Goal: Task Accomplishment & Management: Use online tool/utility

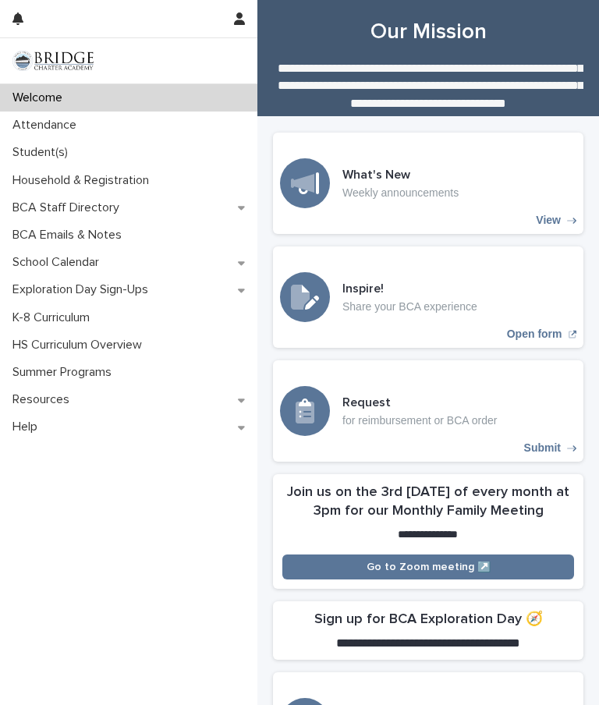
click at [34, 137] on div "Attendance" at bounding box center [128, 125] width 257 height 27
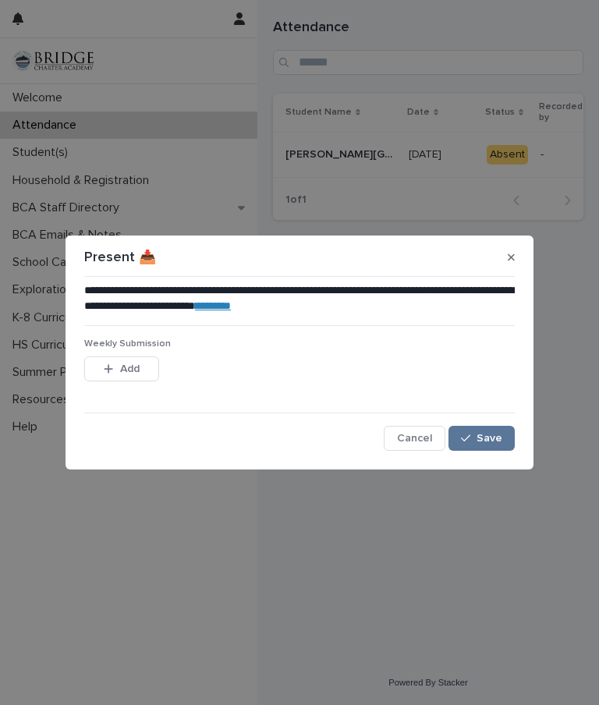
click at [231, 310] on link "********" at bounding box center [213, 305] width 36 height 11
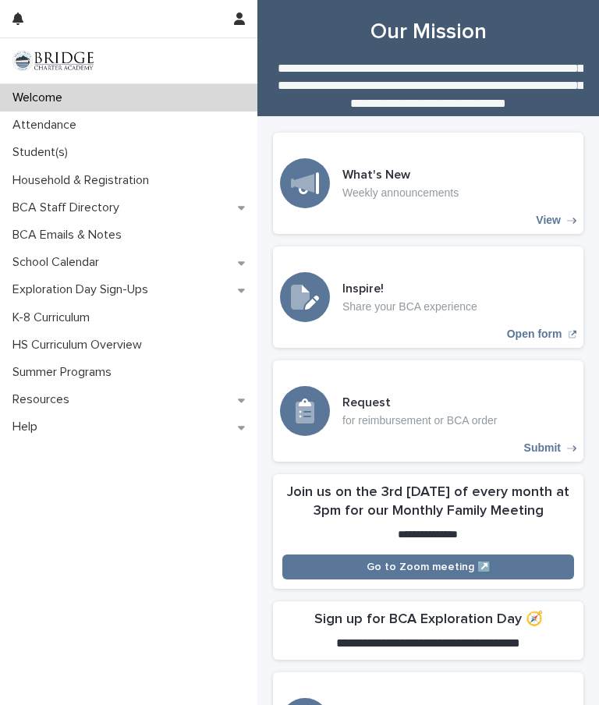
click at [47, 135] on div "Attendance" at bounding box center [128, 125] width 257 height 27
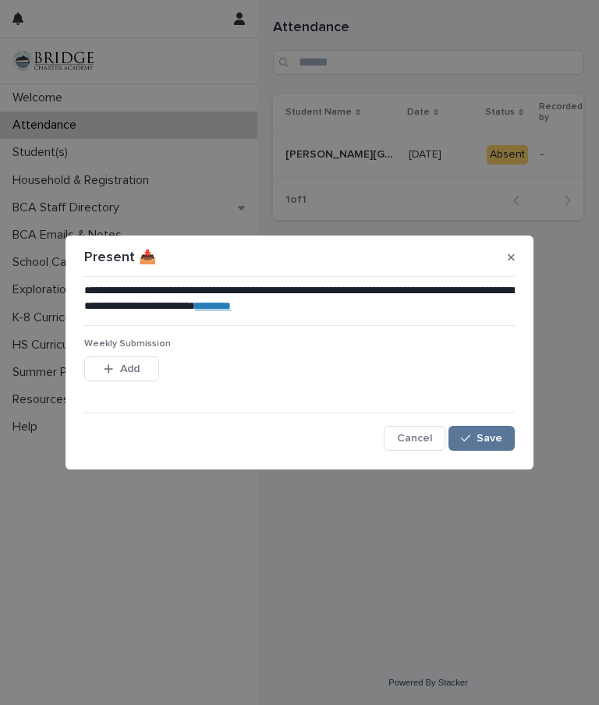
click at [489, 437] on span "Save" at bounding box center [490, 438] width 26 height 11
